Goal: Transaction & Acquisition: Purchase product/service

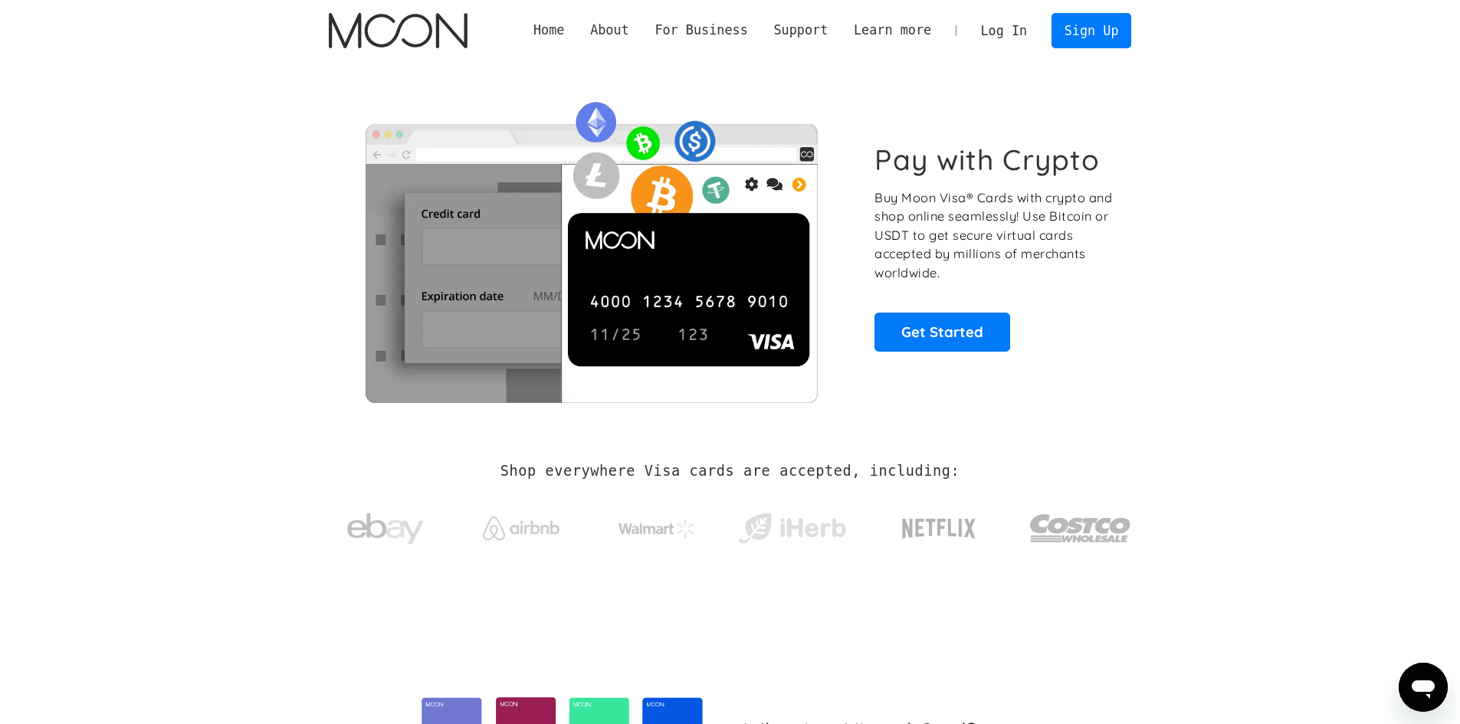
click at [998, 23] on link "Log In" at bounding box center [1004, 31] width 72 height 34
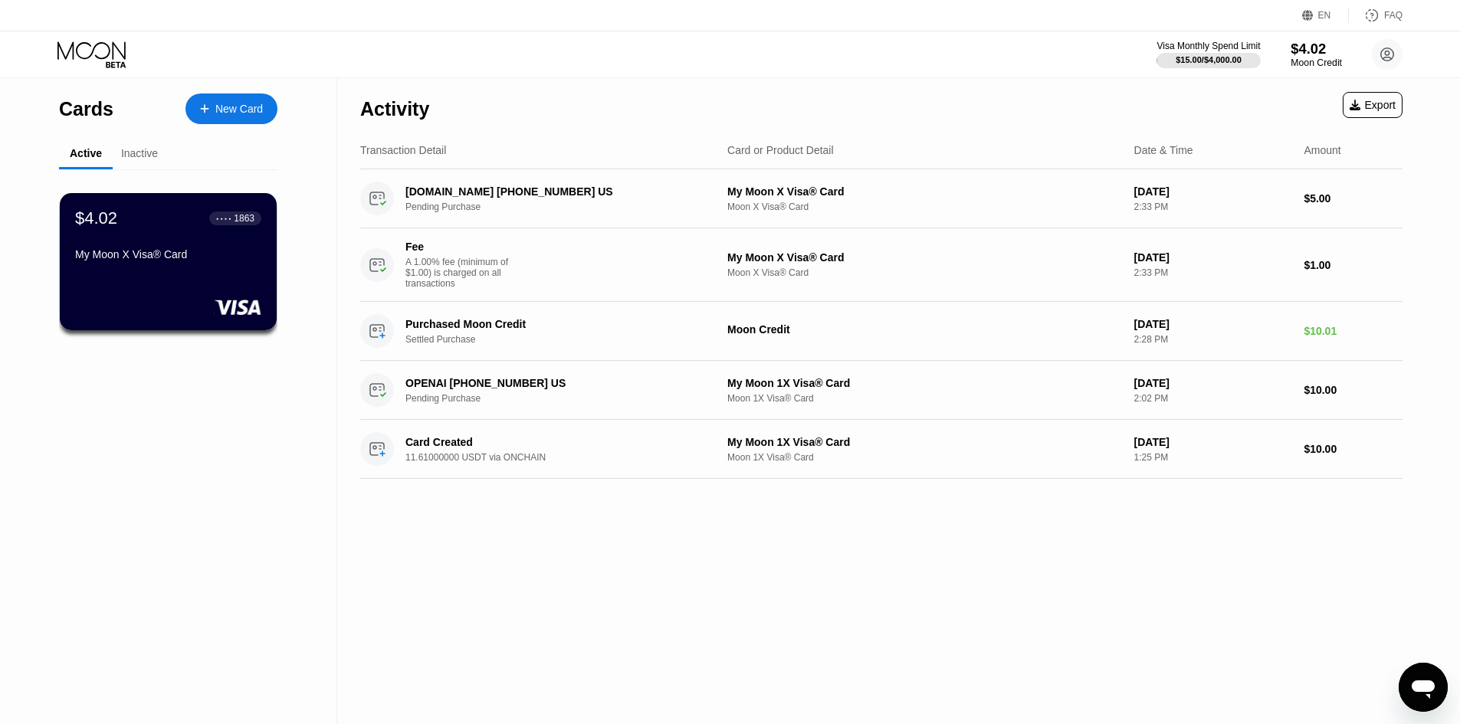
click at [1315, 65] on div "Moon Credit" at bounding box center [1315, 62] width 51 height 11
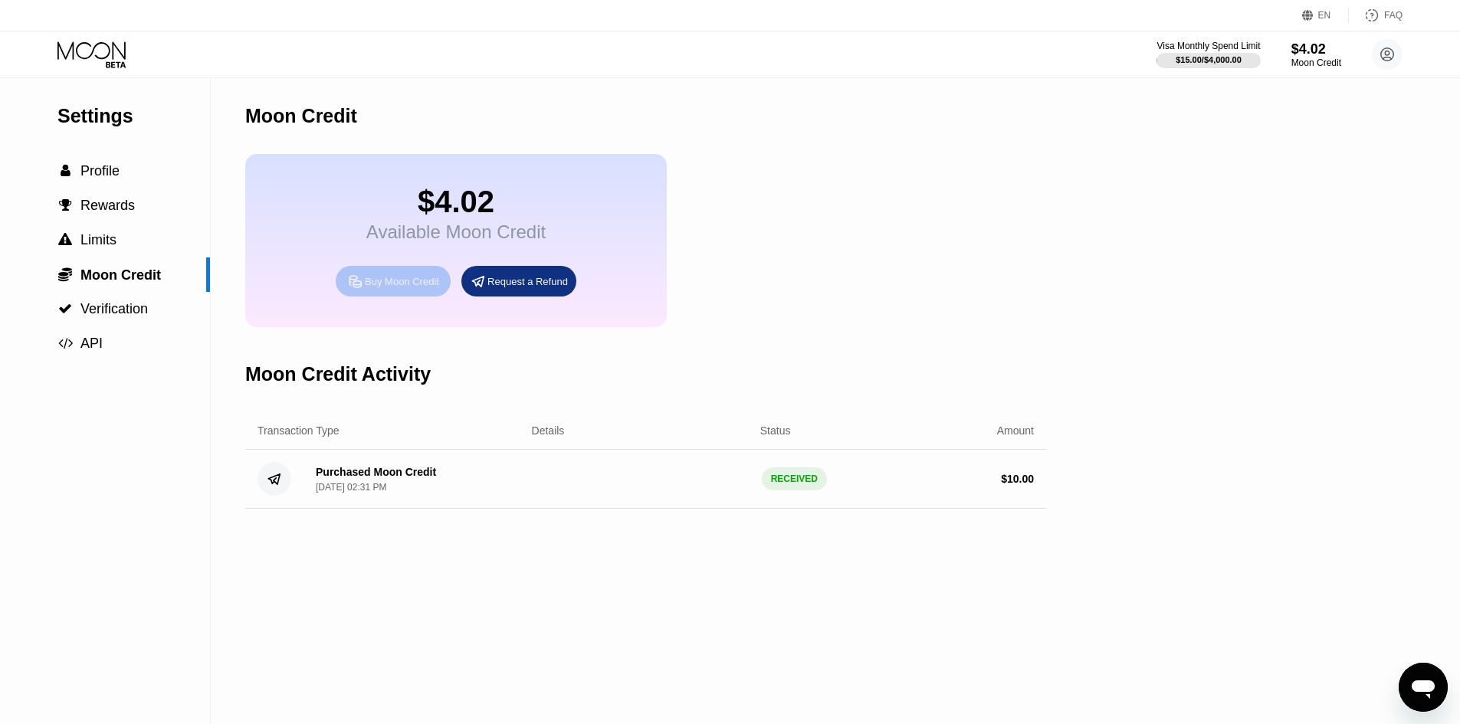
click at [380, 288] on div "Buy Moon Credit" at bounding box center [402, 281] width 74 height 13
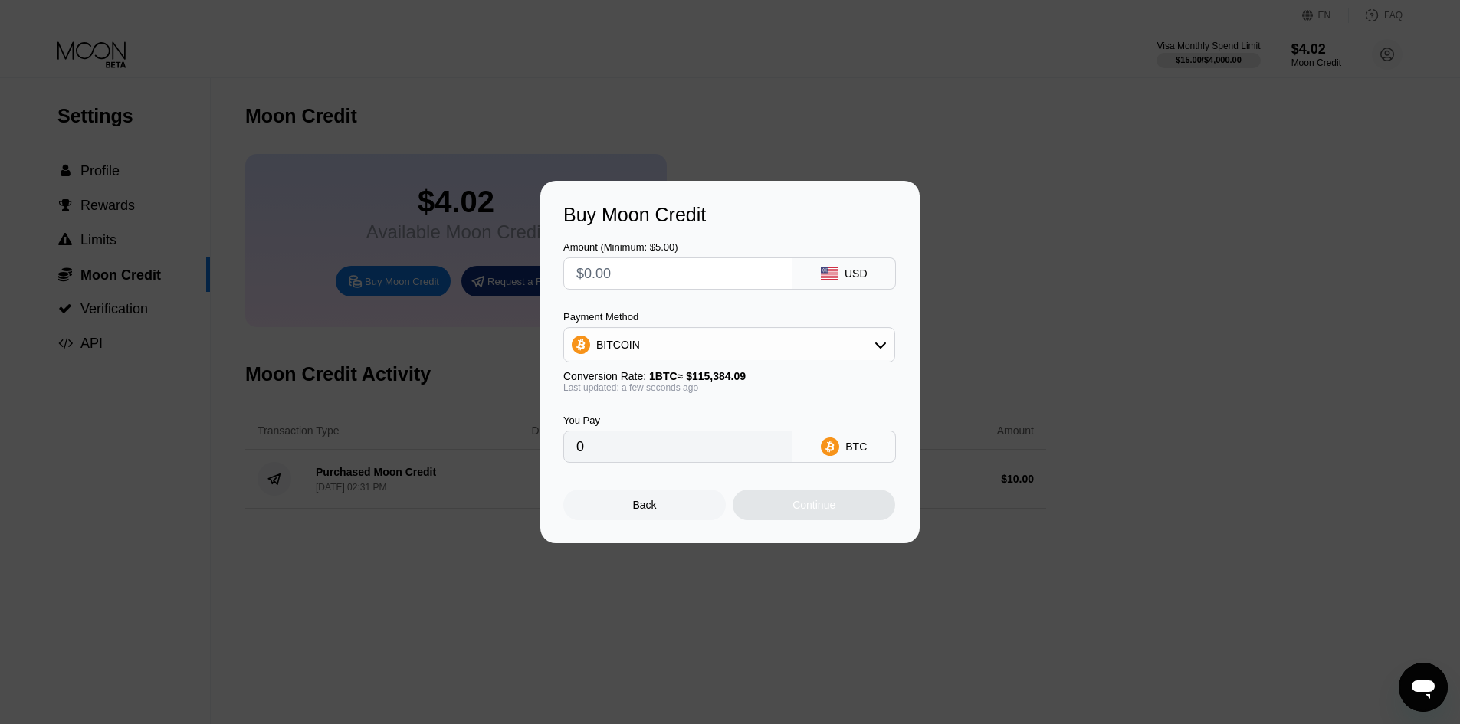
click at [411, 231] on div "Buy Moon Credit Amount (Minimum: $5.00) USD Payment Method BITCOIN Conversion R…" at bounding box center [730, 362] width 1460 height 362
click at [641, 510] on div "Back" at bounding box center [645, 505] width 24 height 12
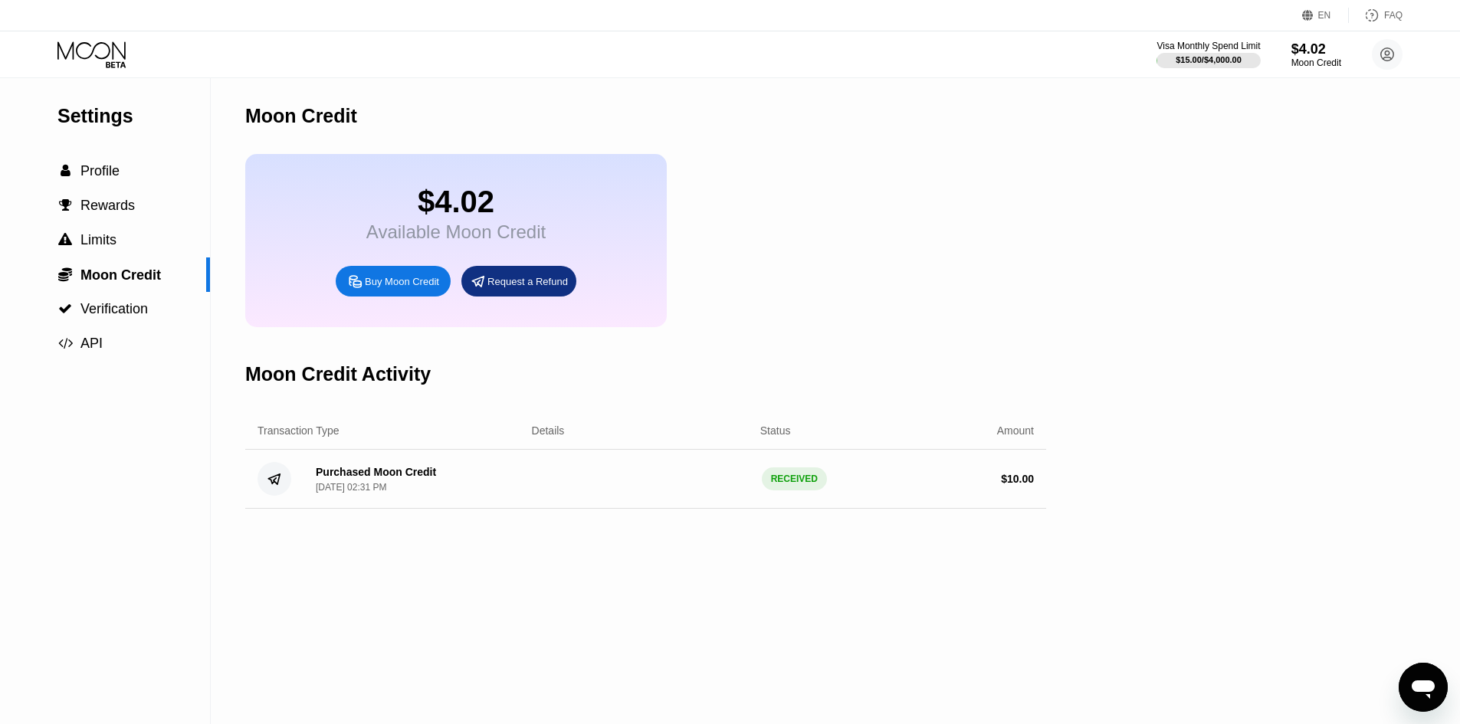
click at [100, 43] on icon at bounding box center [91, 50] width 68 height 18
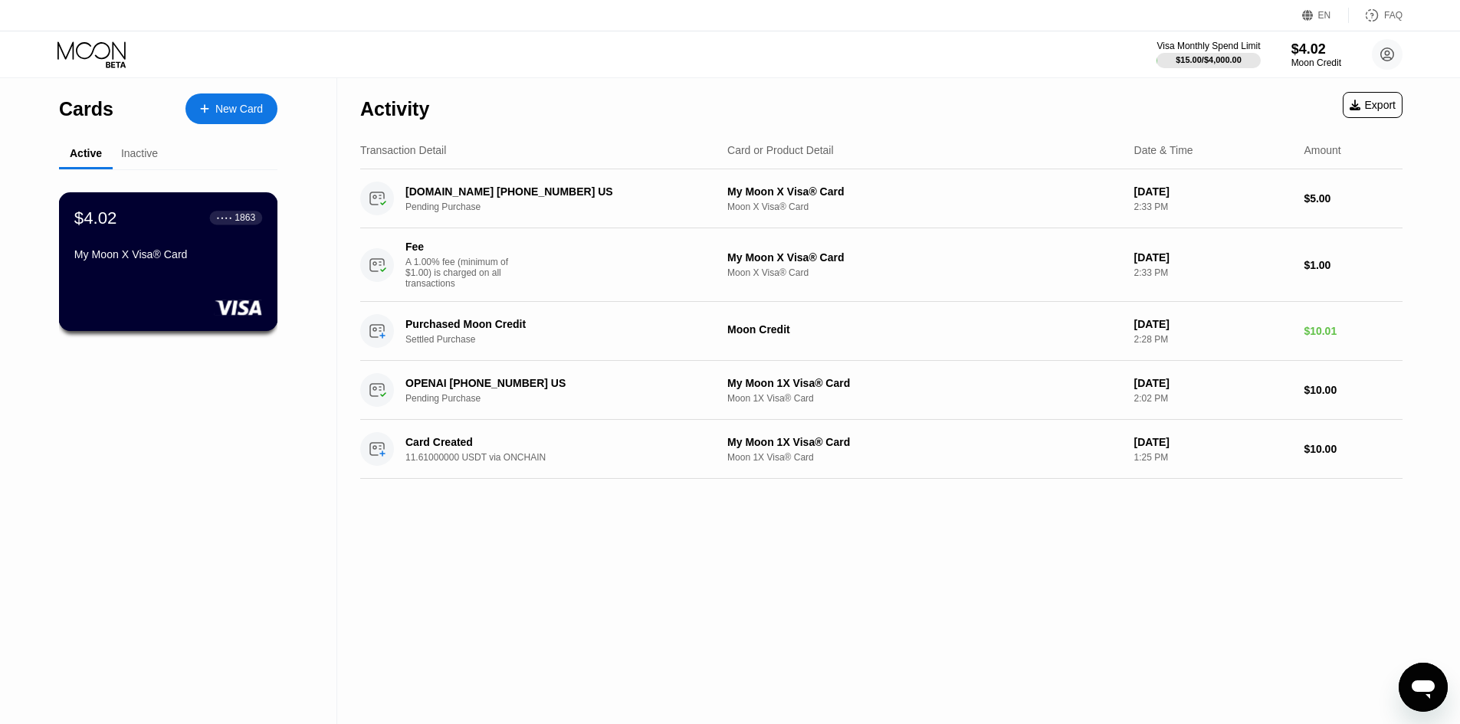
click at [129, 261] on div "My Moon X Visa® Card" at bounding box center [168, 254] width 188 height 12
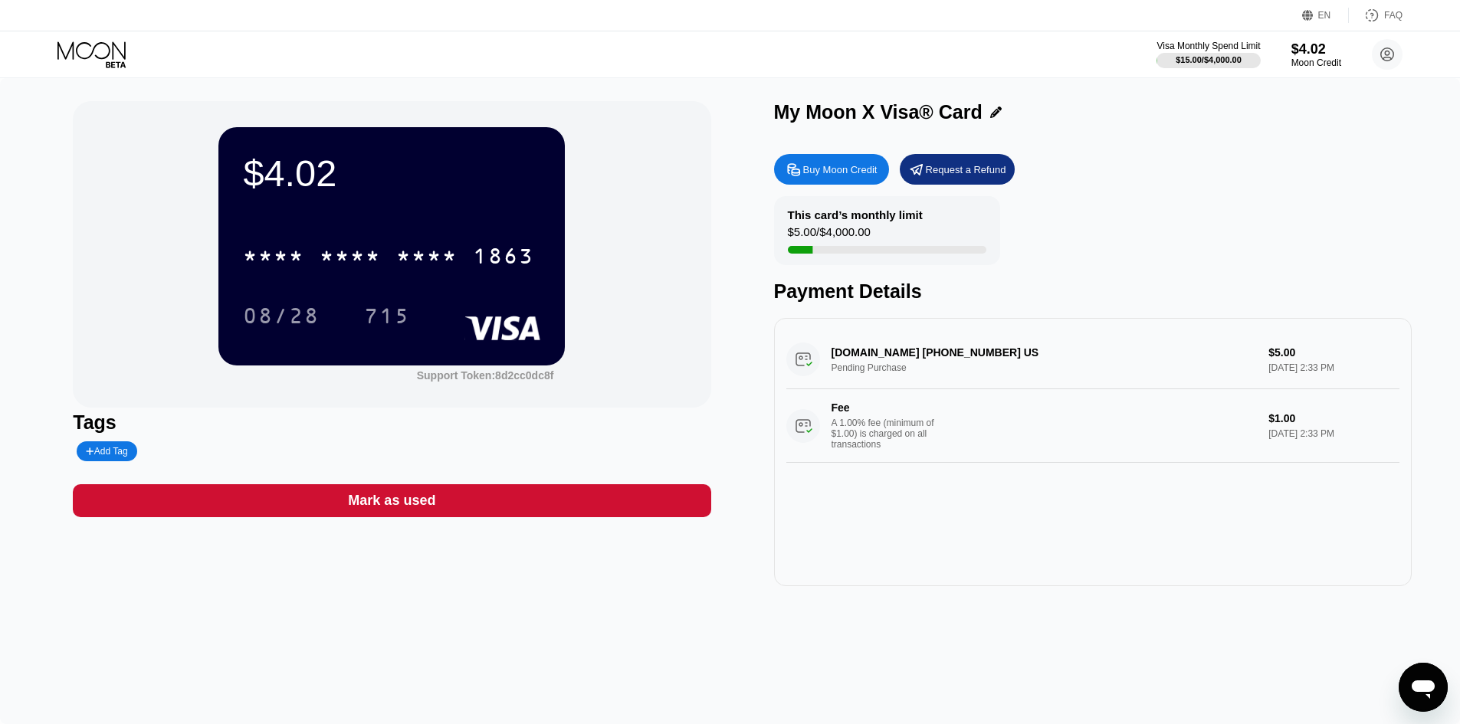
click at [798, 176] on icon at bounding box center [793, 170] width 16 height 16
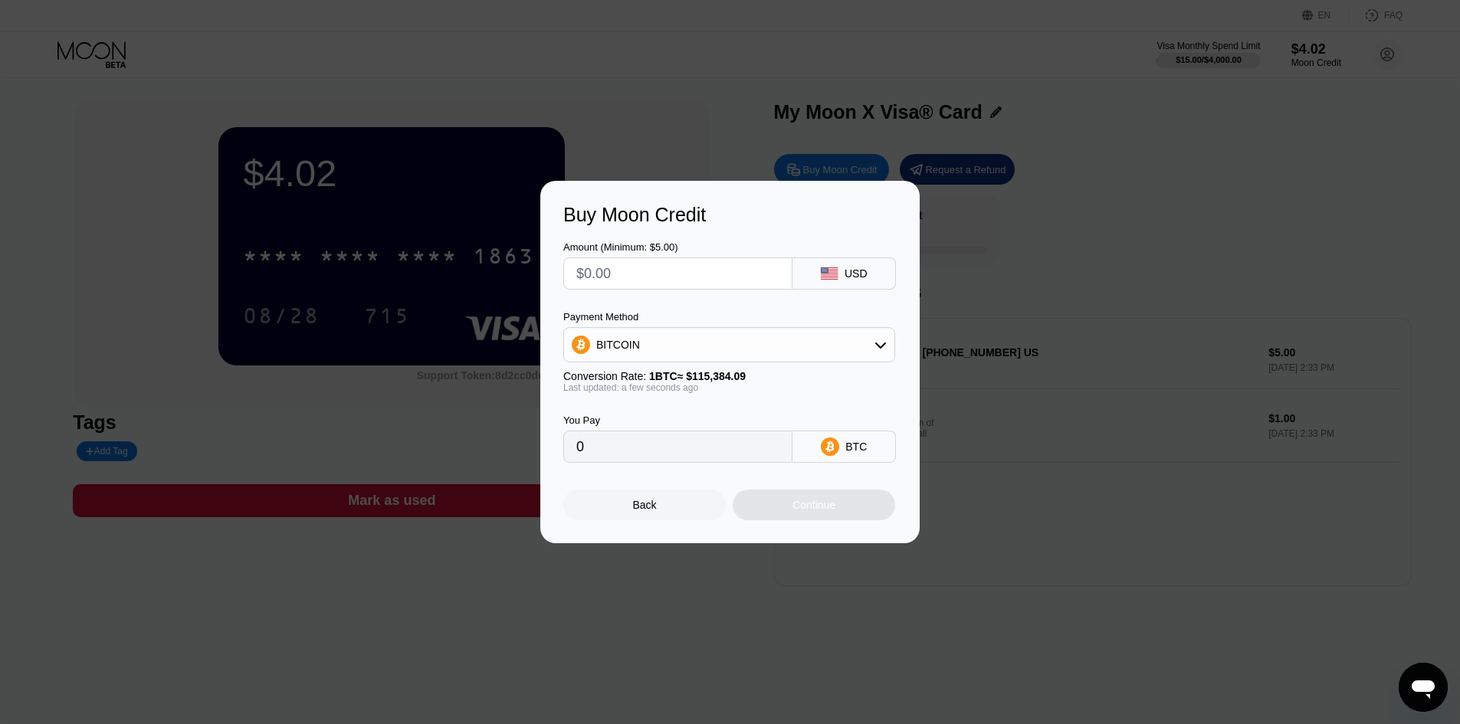
click at [693, 272] on input "text" at bounding box center [677, 273] width 203 height 31
type input "$1"
type input "0.00000867"
type input "$10"
type input "0.00008667"
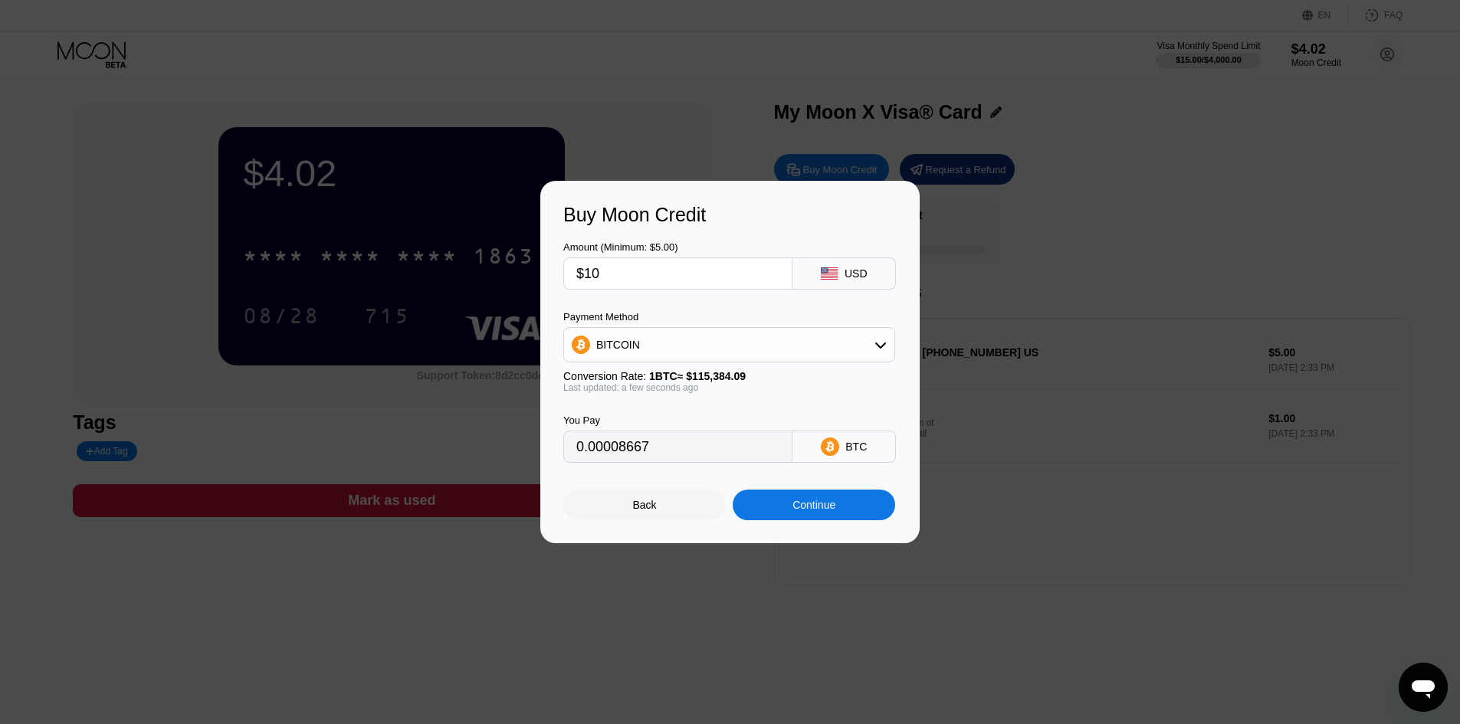
type input "$10"
click at [696, 352] on div "BITCOIN" at bounding box center [729, 344] width 330 height 31
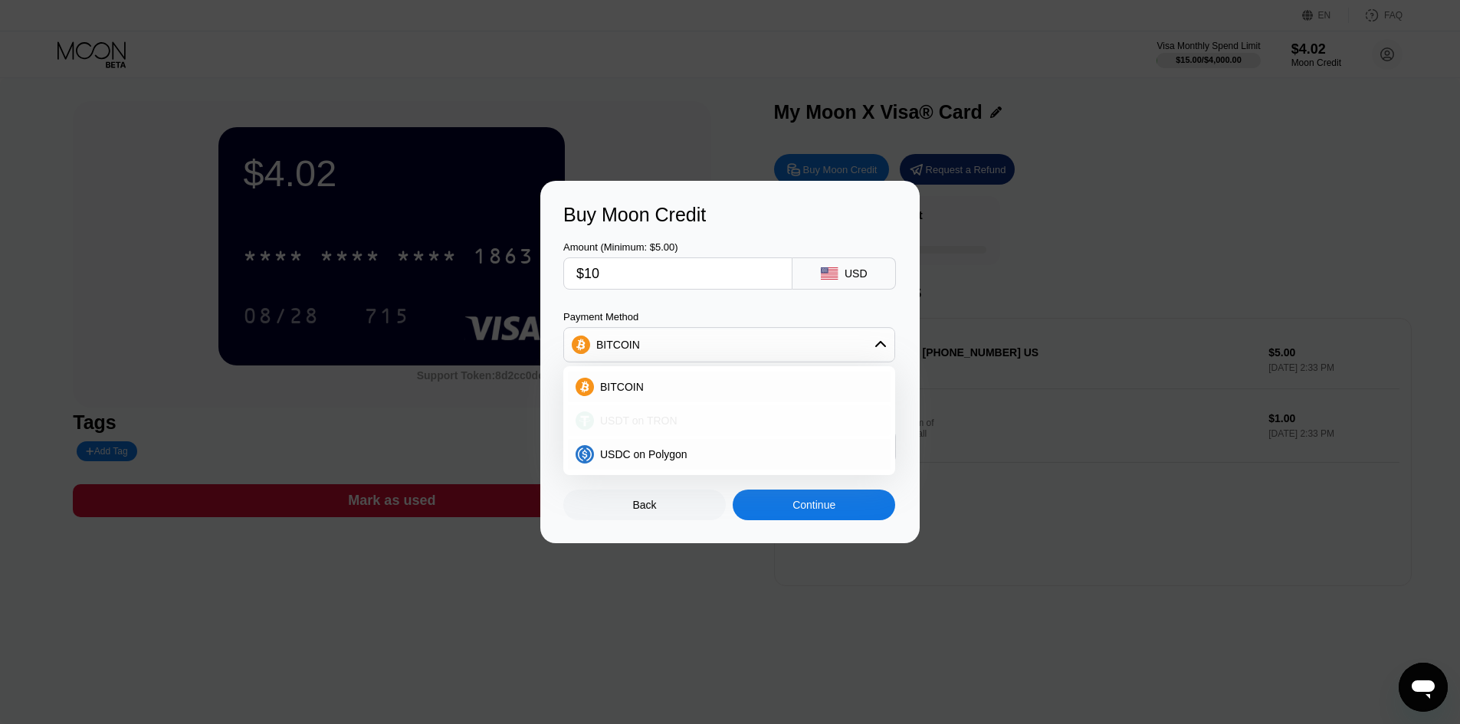
click at [667, 418] on span "USDT on TRON" at bounding box center [638, 421] width 77 height 12
type input "10.10"
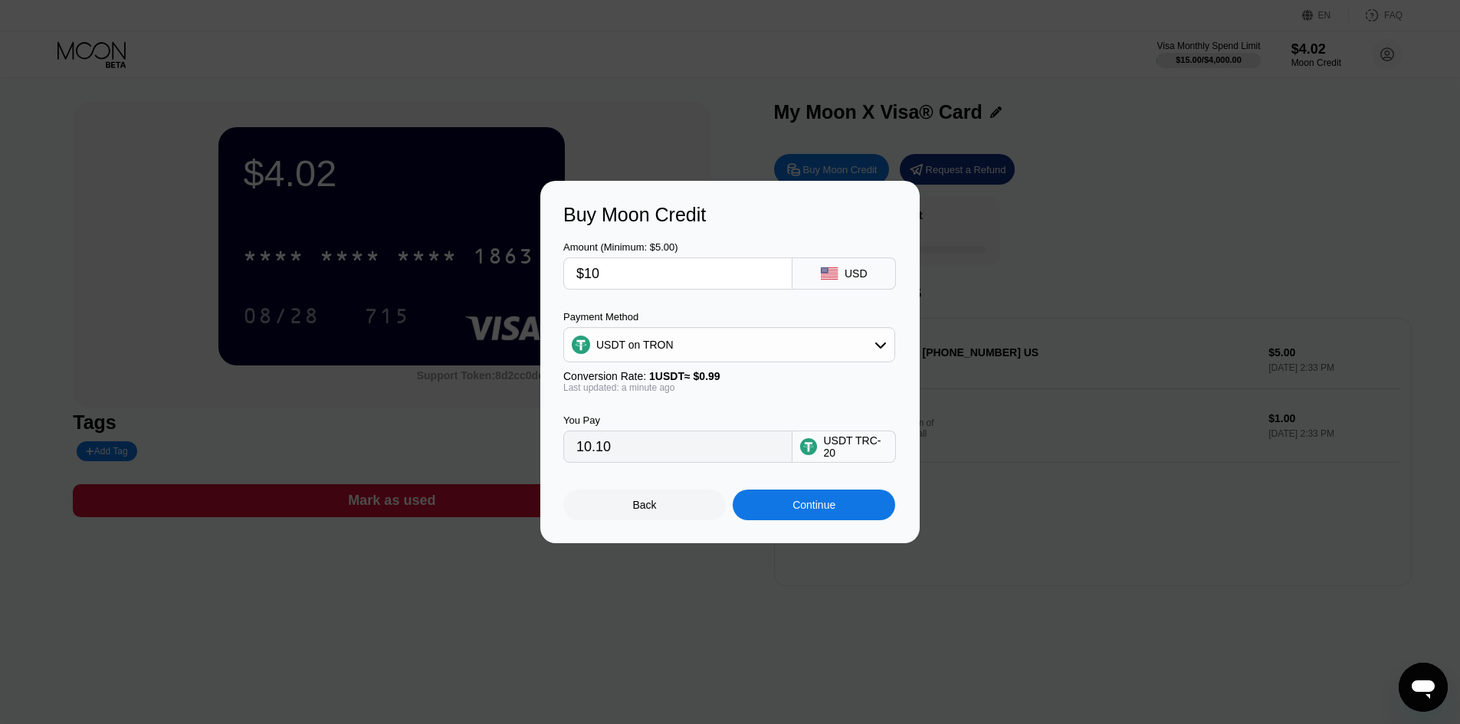
click at [798, 511] on div "Continue" at bounding box center [813, 505] width 43 height 12
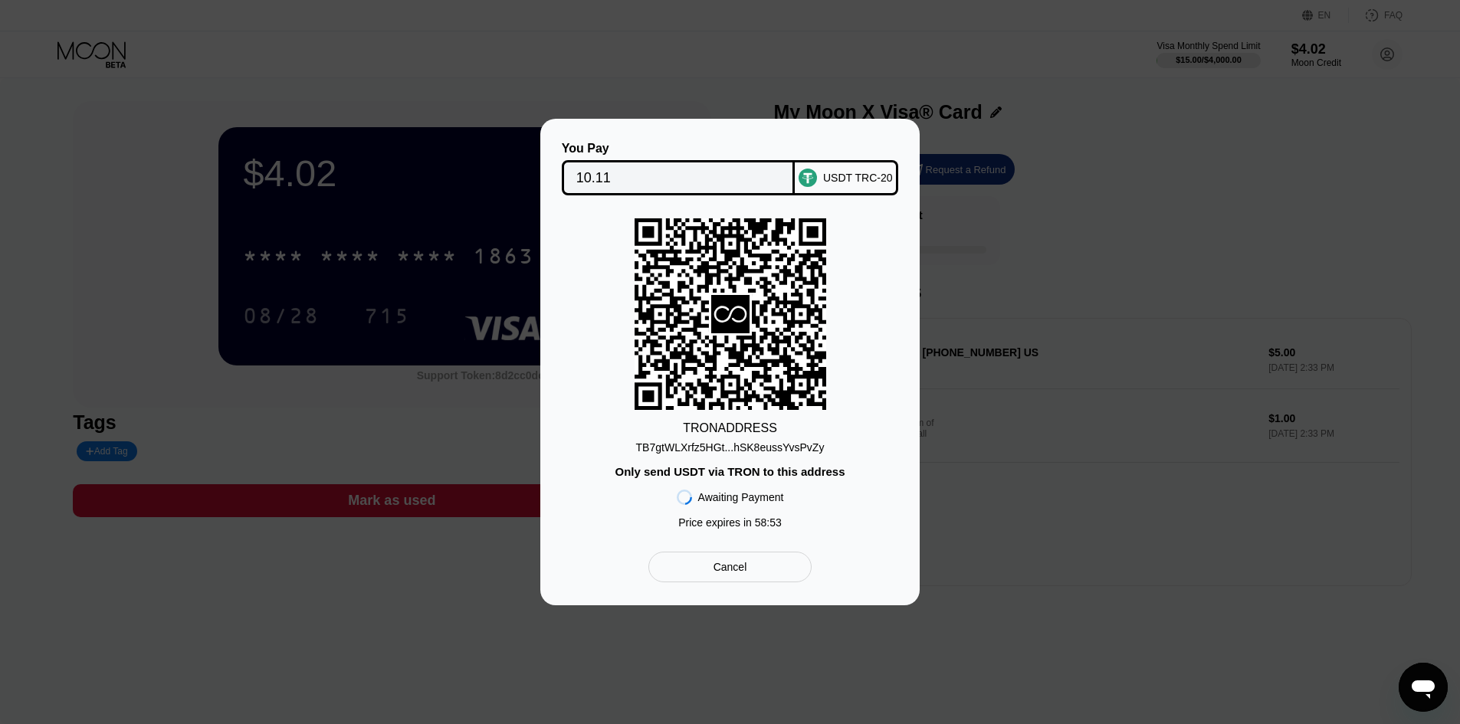
click at [750, 448] on div "TB7gtWLXrfz5HGt...hSK8eussYvsPvZy" at bounding box center [730, 447] width 188 height 12
click at [1004, 178] on div "You Pay 10.11 USDT TRC-20 TRON ADDRESS TB7gtWLXrfz5HGt...hSK8eussYvsPvZy Only s…" at bounding box center [730, 362] width 1460 height 487
click at [703, 579] on div "Cancel" at bounding box center [729, 567] width 163 height 31
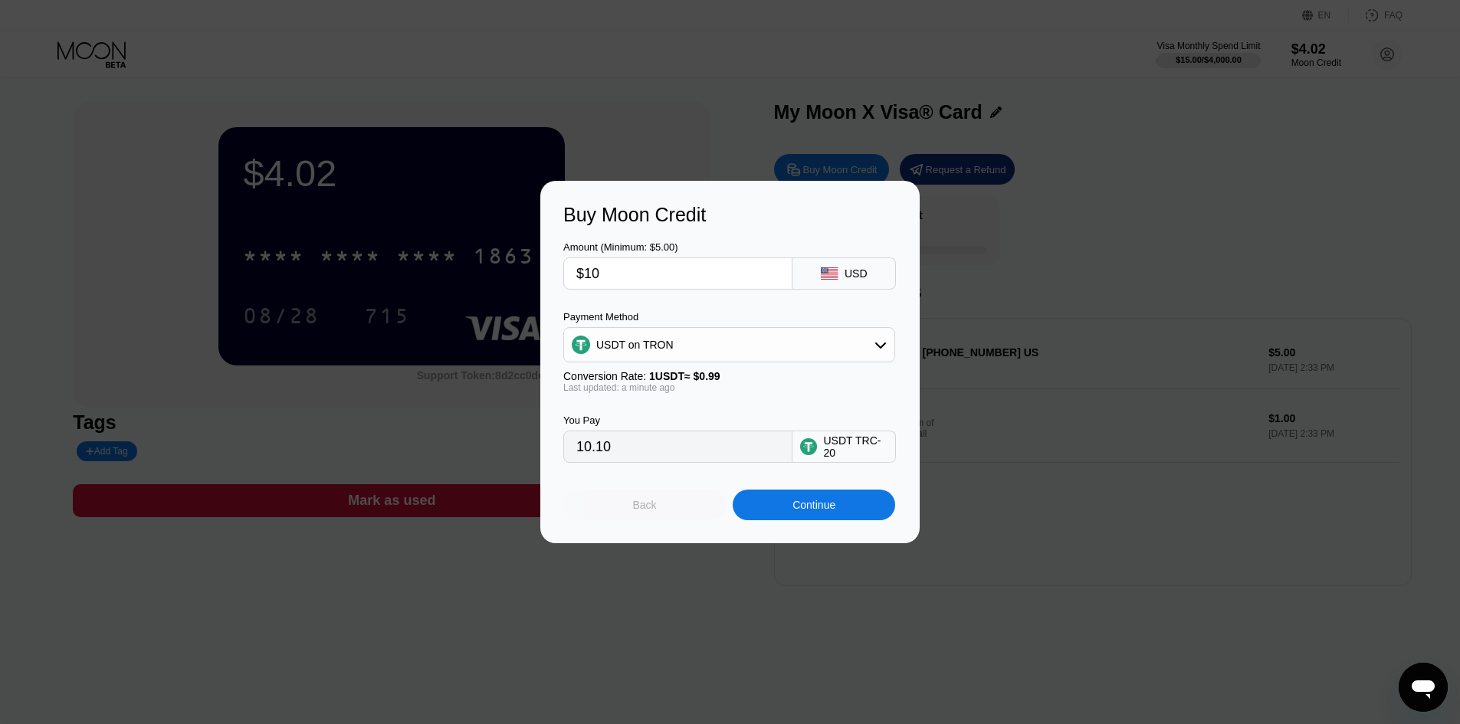
click at [677, 516] on div "Back" at bounding box center [644, 505] width 162 height 31
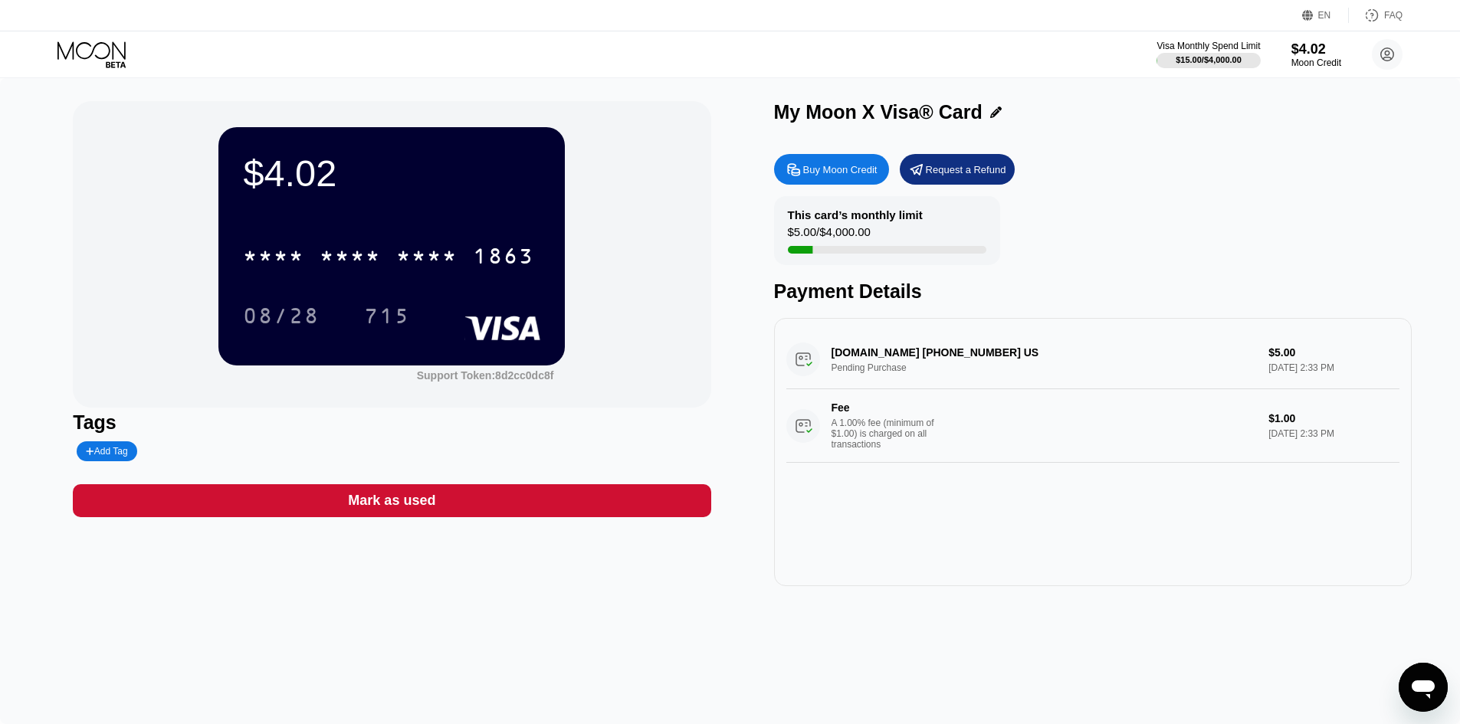
click at [812, 174] on div "Buy Moon Credit" at bounding box center [840, 169] width 74 height 13
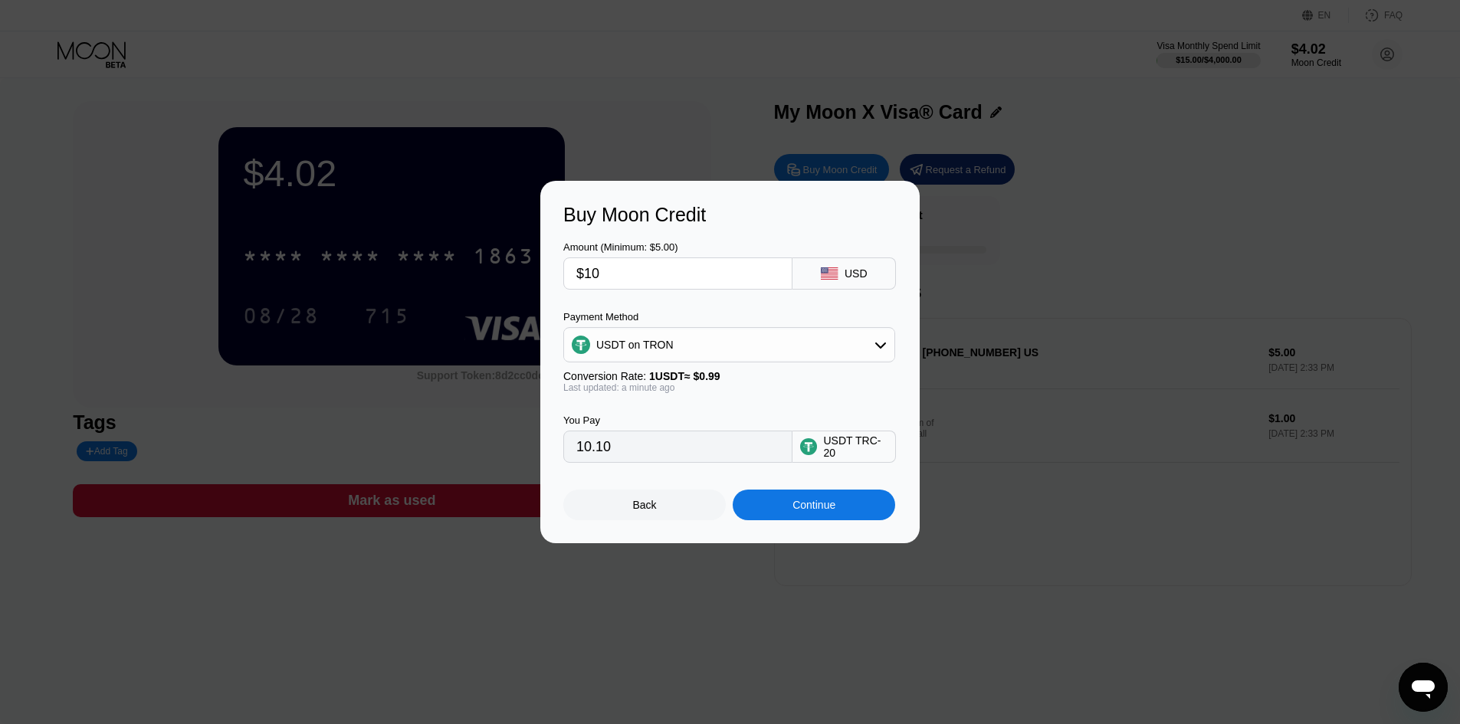
click at [664, 440] on input "10.10" at bounding box center [677, 446] width 203 height 31
click at [634, 283] on input "$10" at bounding box center [677, 273] width 203 height 31
type input "$102"
type input "103.03"
type input "$2"
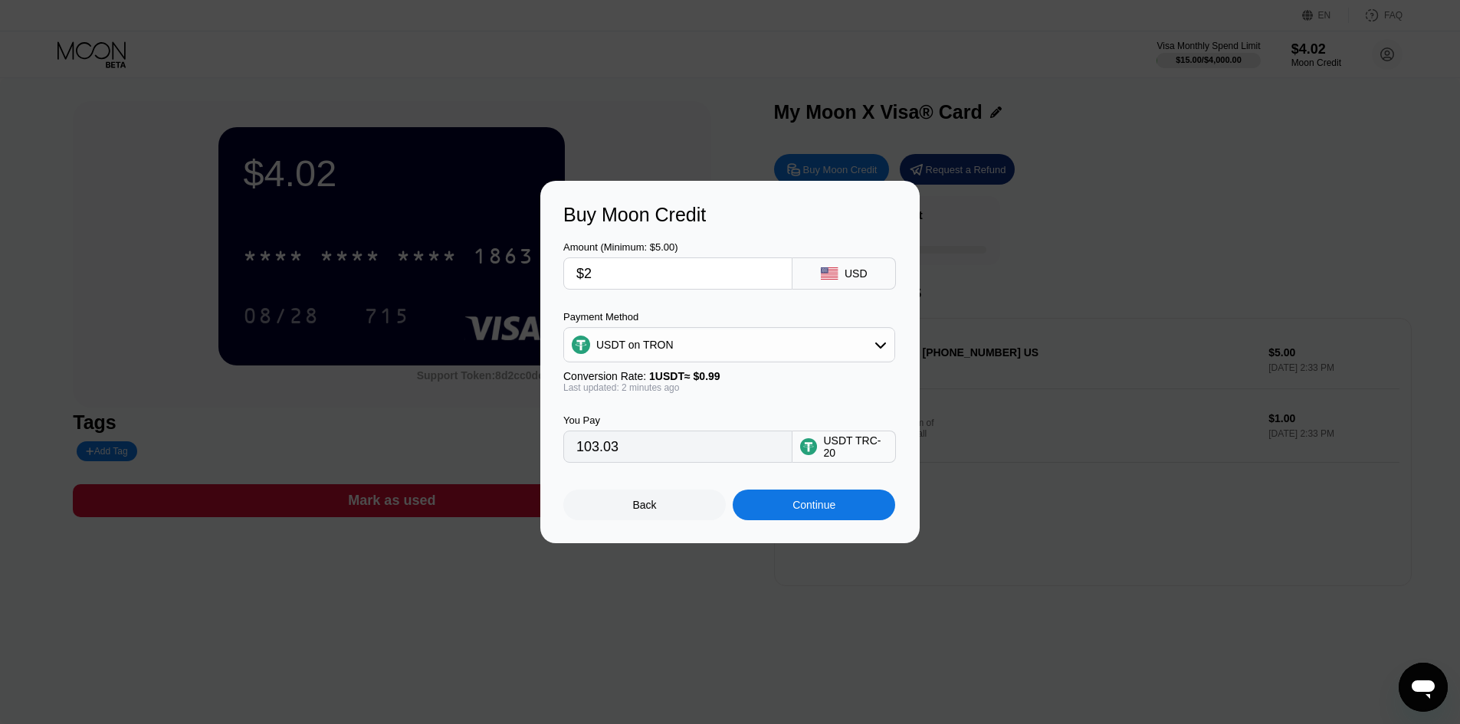
type input "2.02"
type input "$25"
type input "25.25"
type input "$25"
click at [778, 506] on div "Continue" at bounding box center [814, 505] width 162 height 31
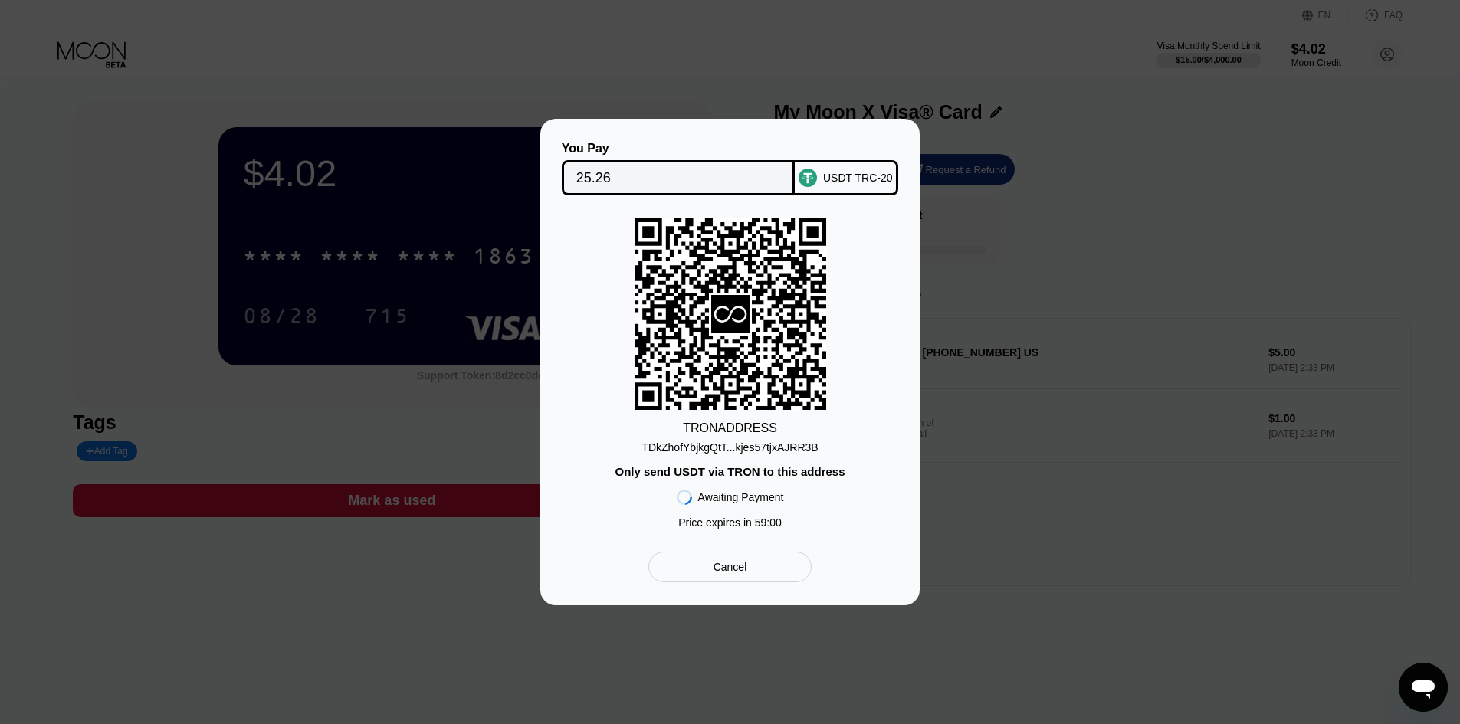
click at [727, 448] on div "TDkZhofYbjkgQtT...kjes57tjxAJRR3B" at bounding box center [729, 447] width 176 height 12
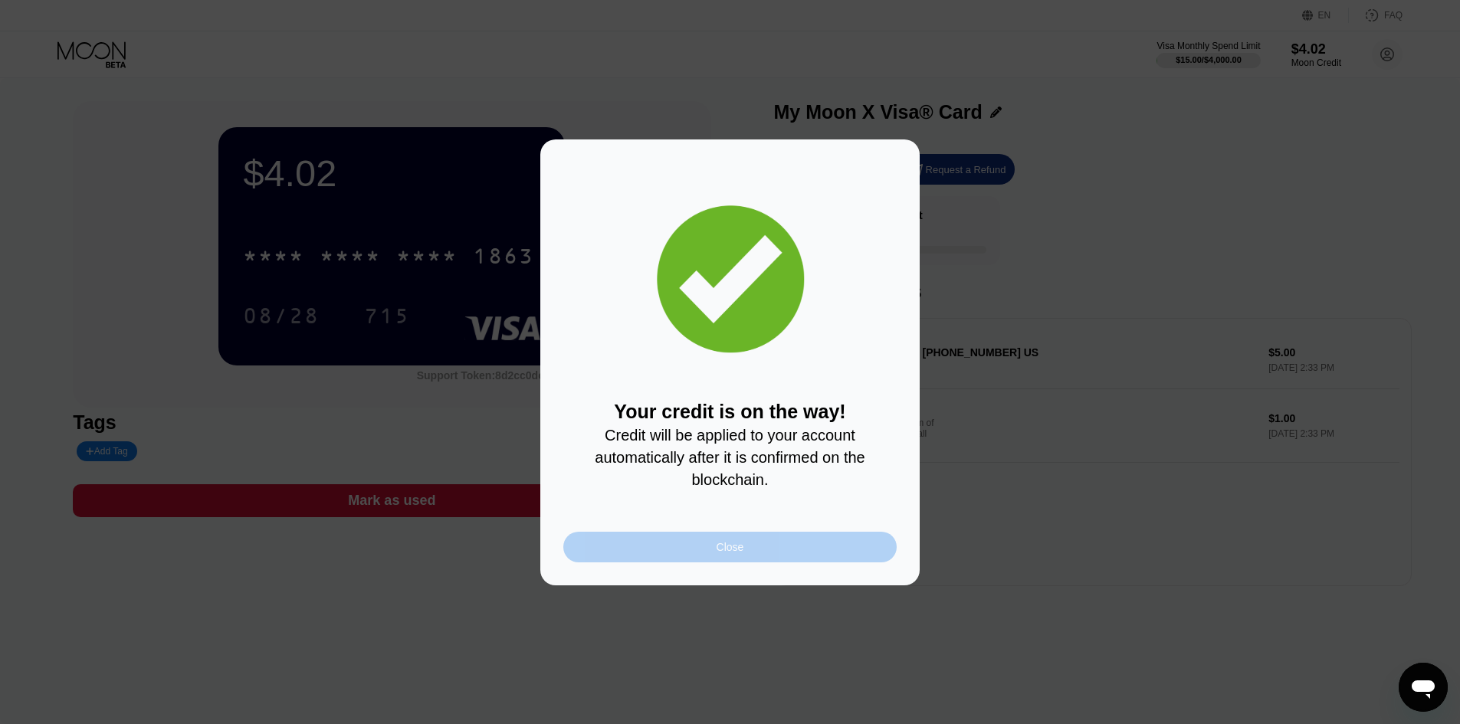
click at [741, 547] on div "Close" at bounding box center [730, 547] width 28 height 12
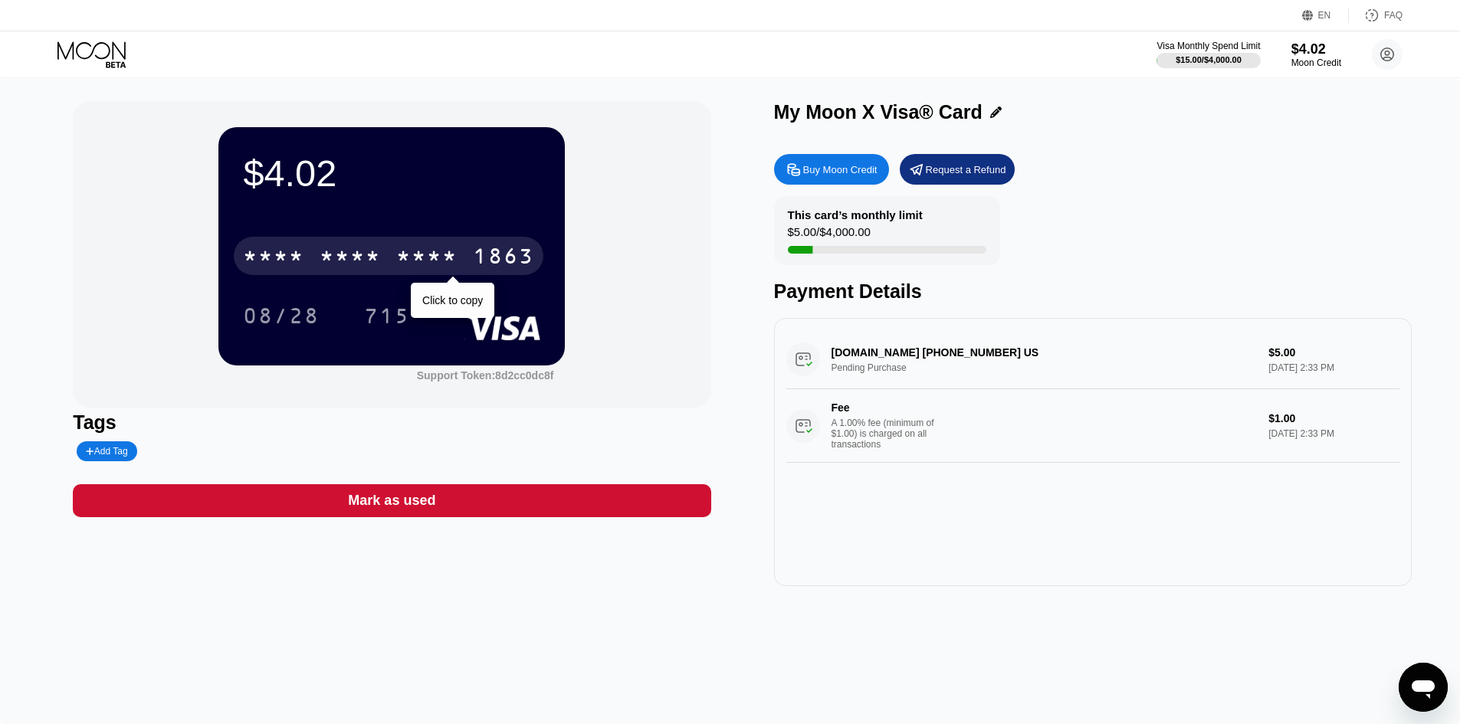
click at [494, 250] on div "1863" at bounding box center [503, 258] width 61 height 25
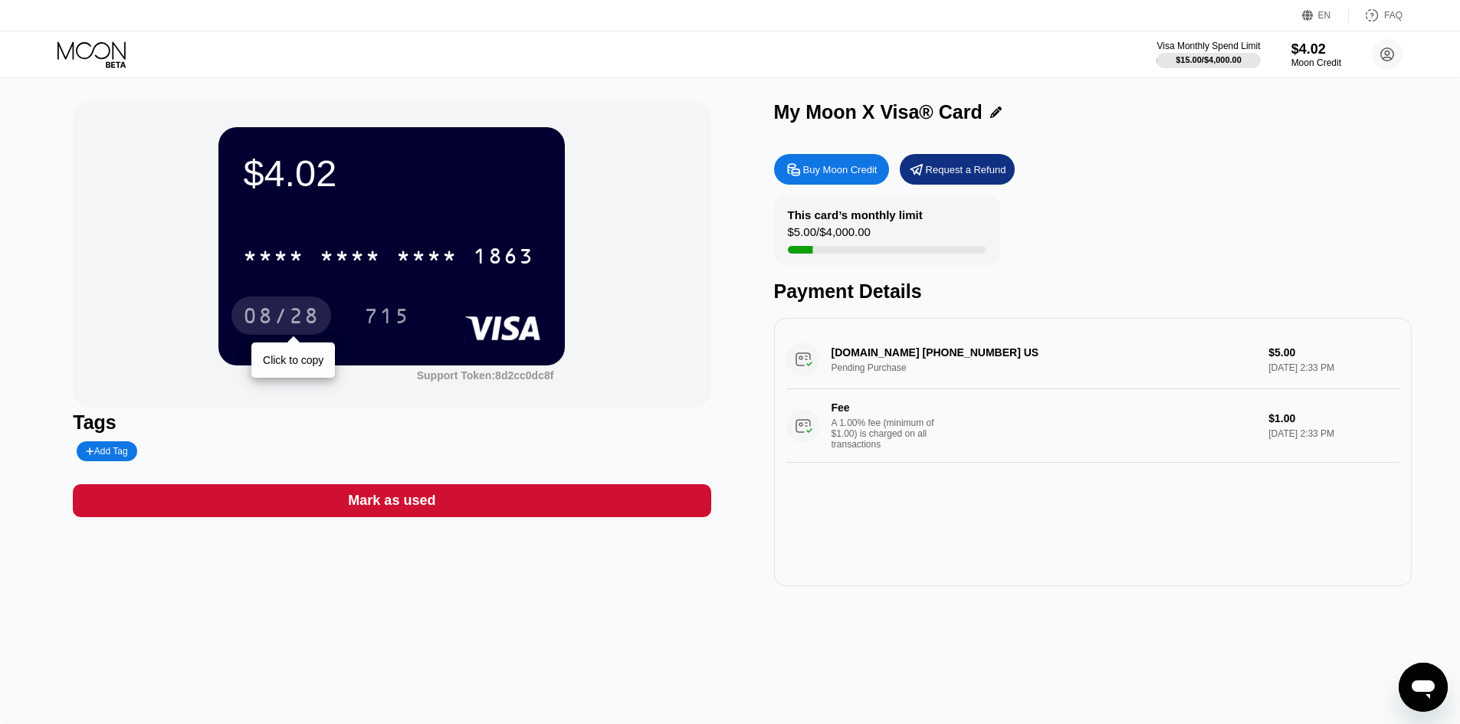
click at [300, 306] on div "08/28" at bounding box center [281, 316] width 100 height 38
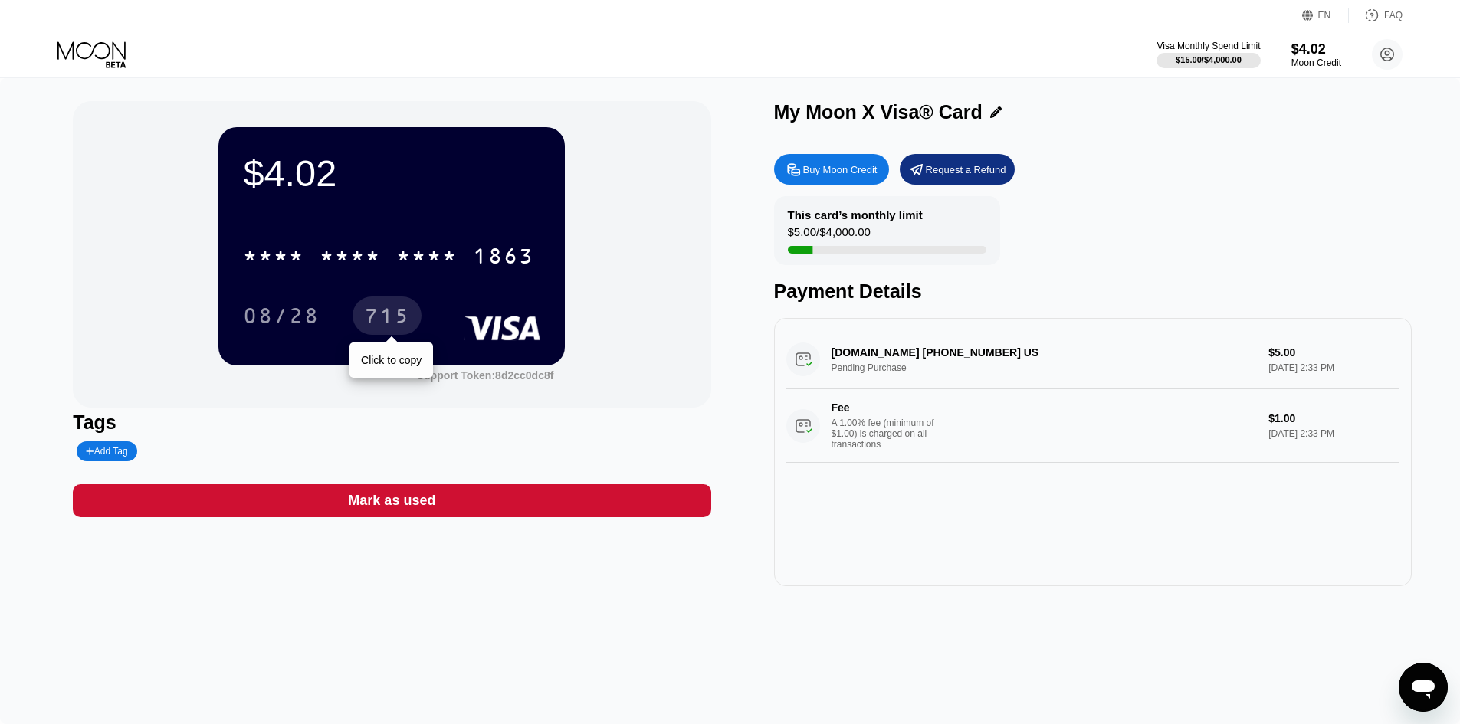
click at [395, 322] on div "715" at bounding box center [387, 318] width 46 height 25
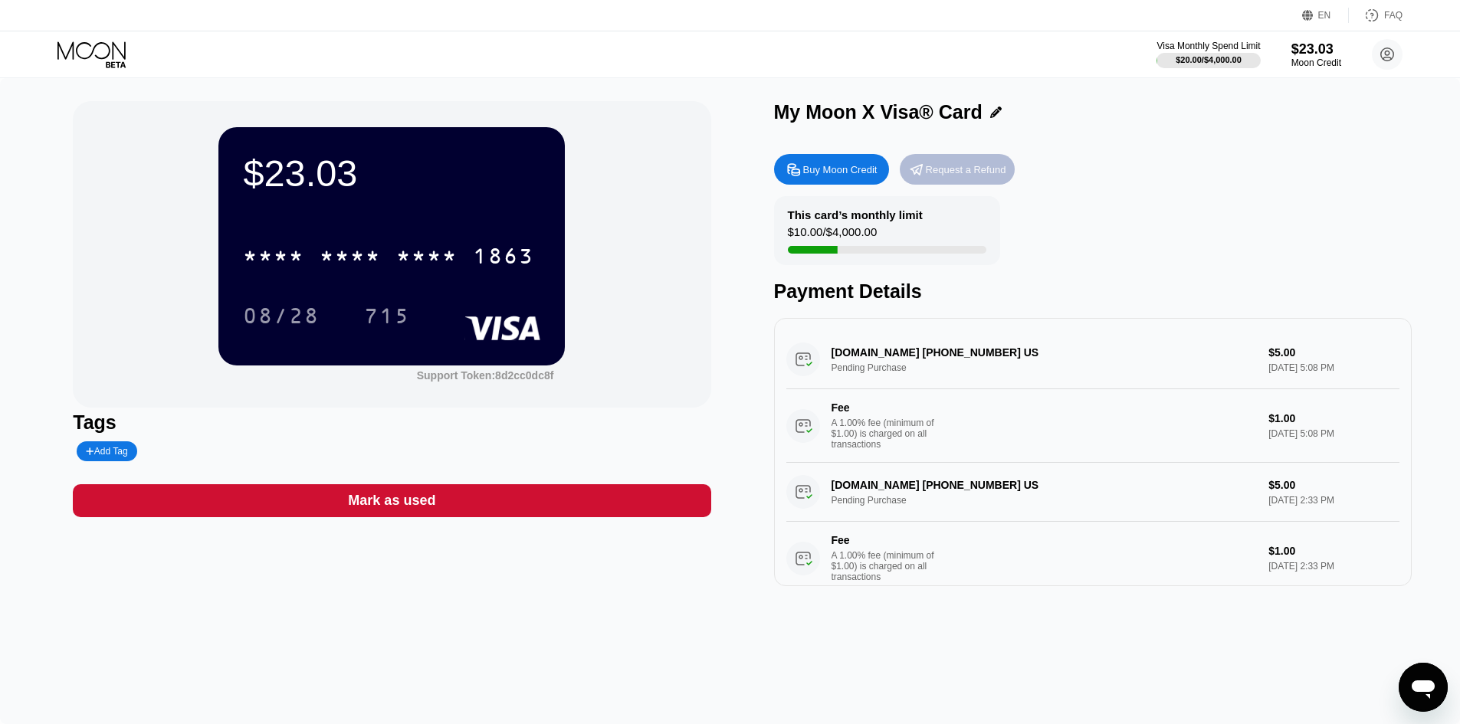
click at [955, 174] on div "Request a Refund" at bounding box center [966, 169] width 80 height 13
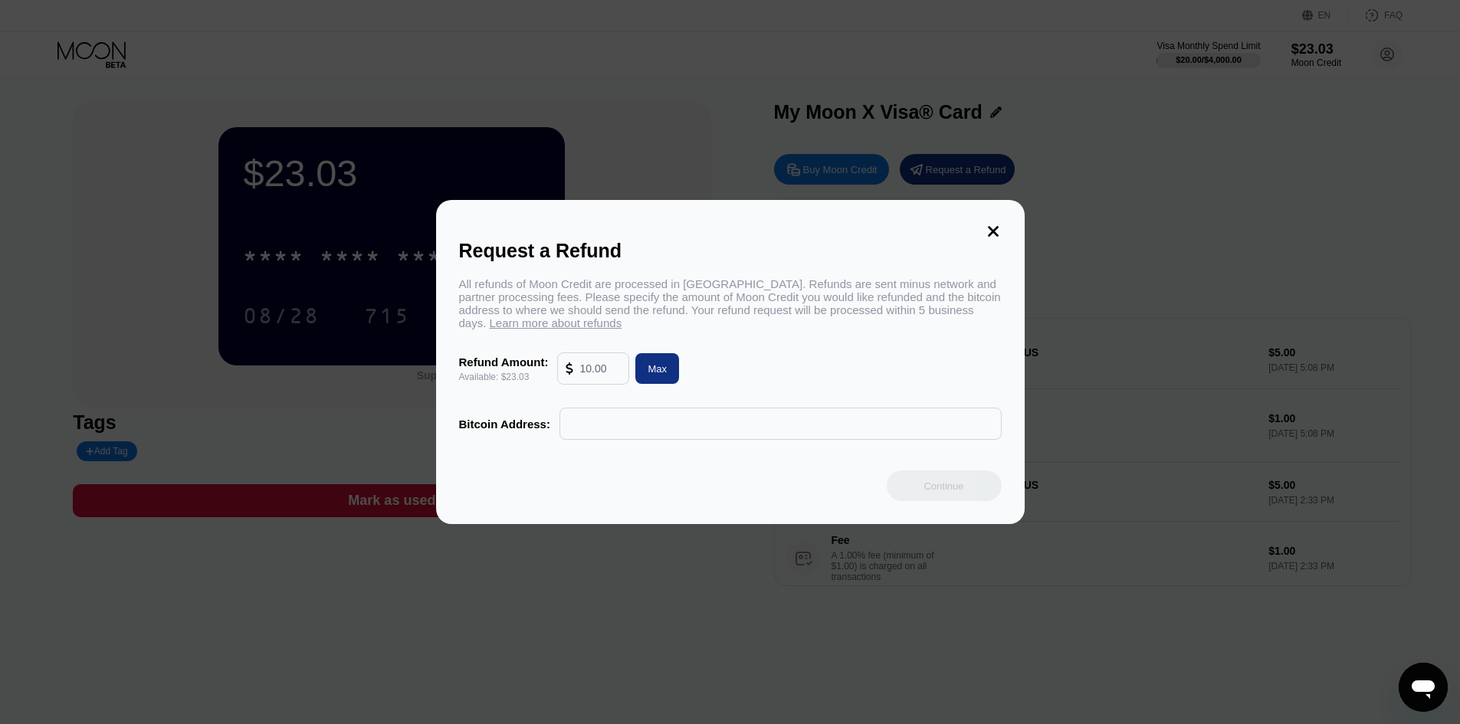
click at [599, 384] on input "text" at bounding box center [599, 368] width 41 height 31
type input "2"
type input "18"
click at [987, 223] on icon at bounding box center [993, 231] width 17 height 17
